Goal: Browse casually: Explore the website without a specific task or goal

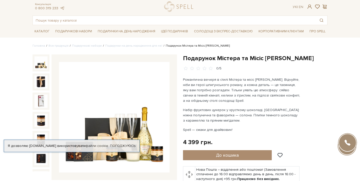
click at [177, 103] on div at bounding box center [115, 117] width 126 height 126
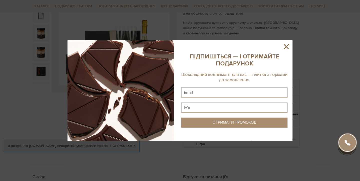
scroll to position [87, 0]
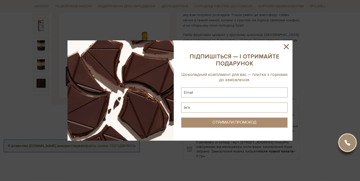
click at [287, 46] on icon at bounding box center [286, 46] width 5 height 5
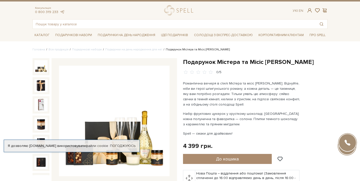
scroll to position [0, 0]
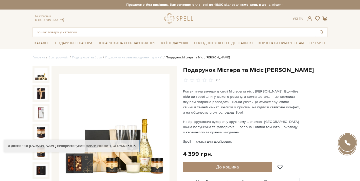
click at [42, 78] on img at bounding box center [41, 74] width 13 height 13
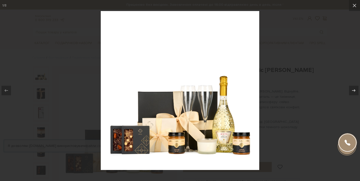
click at [67, 88] on div at bounding box center [180, 90] width 360 height 181
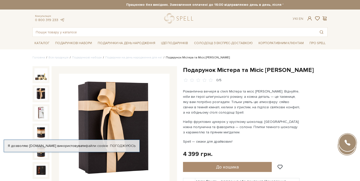
click at [45, 92] on img at bounding box center [41, 93] width 13 height 13
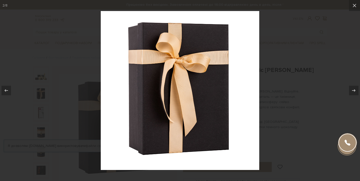
click at [80, 56] on div at bounding box center [180, 90] width 360 height 181
